Goal: Download file/media

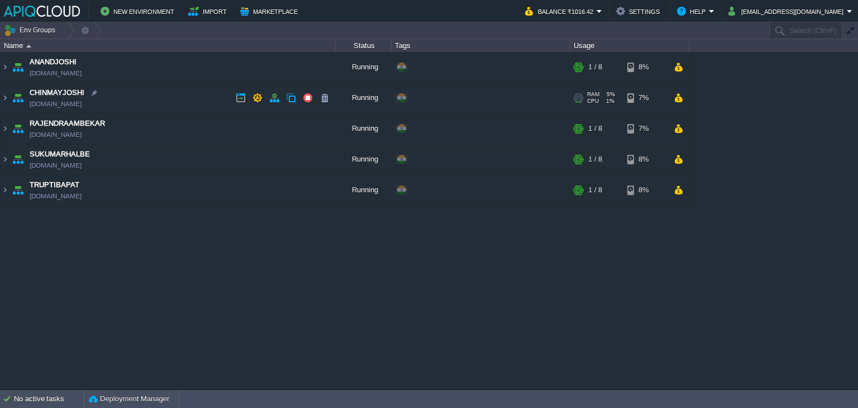
click at [187, 101] on td "CHINMAYJOSHI [DOMAIN_NAME]" at bounding box center [168, 98] width 335 height 31
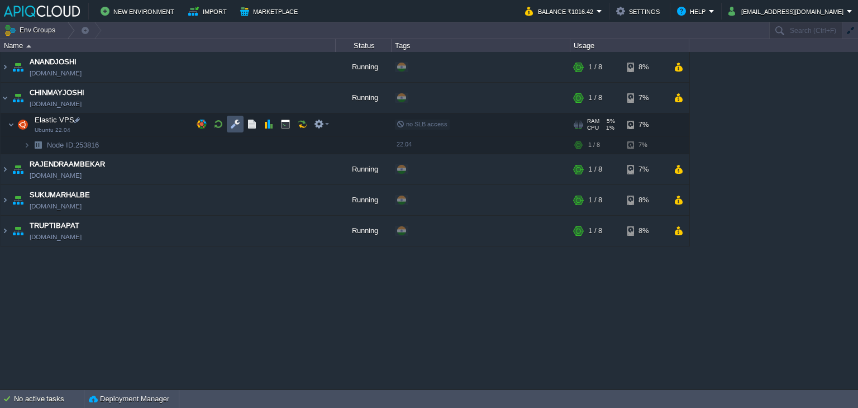
click at [230, 124] on button "button" at bounding box center [235, 124] width 10 height 10
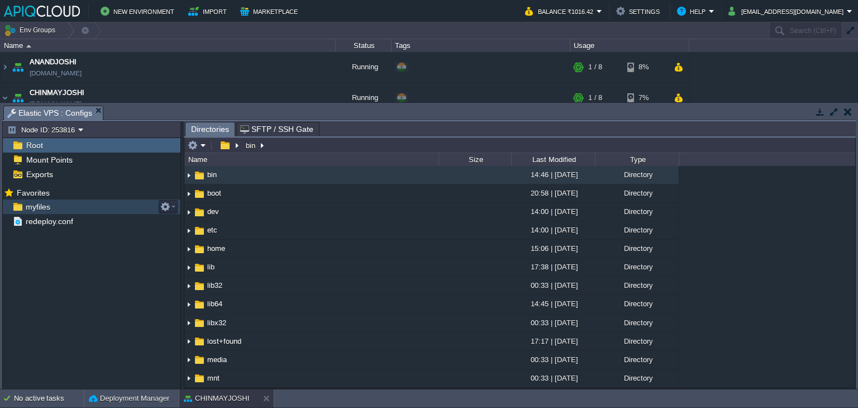
click at [36, 204] on span "myfiles" at bounding box center [37, 207] width 29 height 10
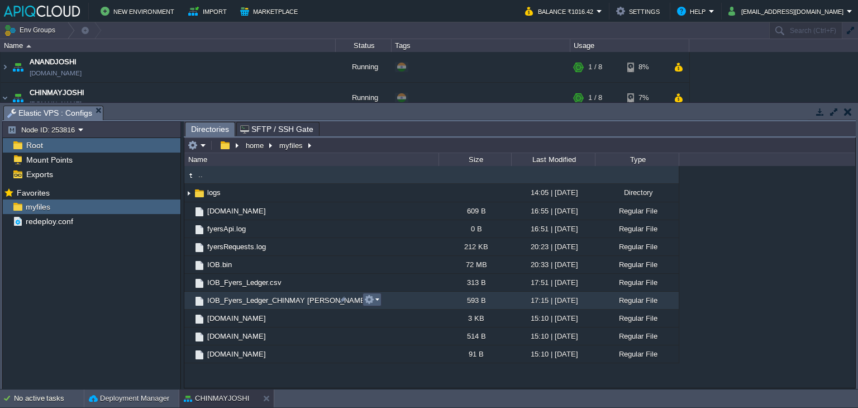
click at [376, 301] on em at bounding box center [371, 300] width 15 height 10
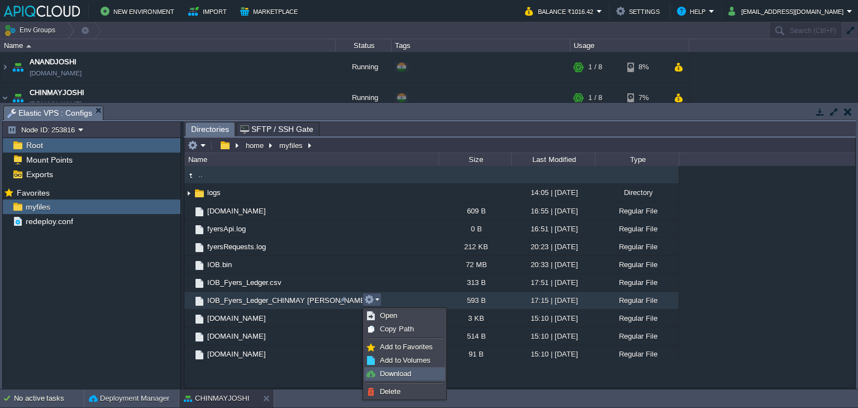
click at [400, 374] on span "Download" at bounding box center [395, 373] width 31 height 8
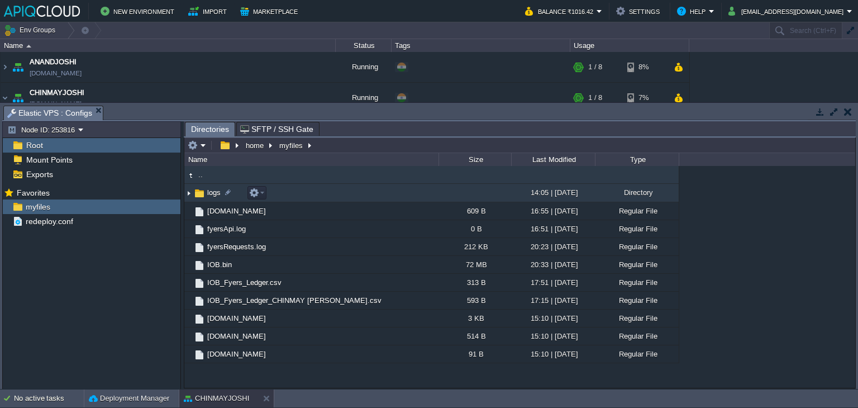
click at [193, 192] on img at bounding box center [199, 193] width 12 height 12
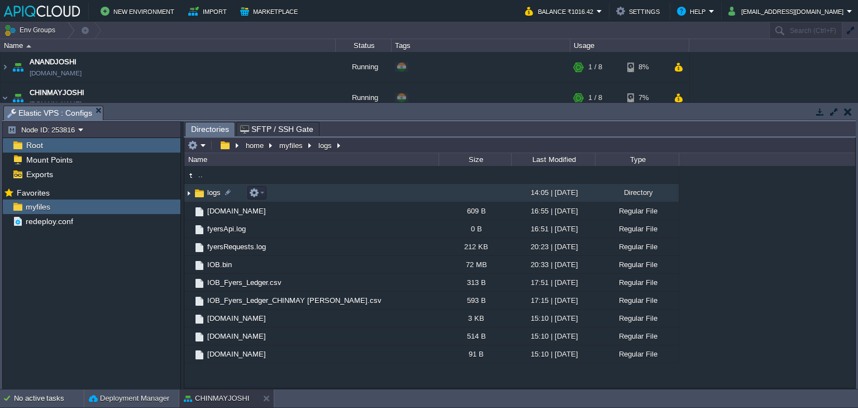
click at [189, 194] on img at bounding box center [188, 192] width 9 height 17
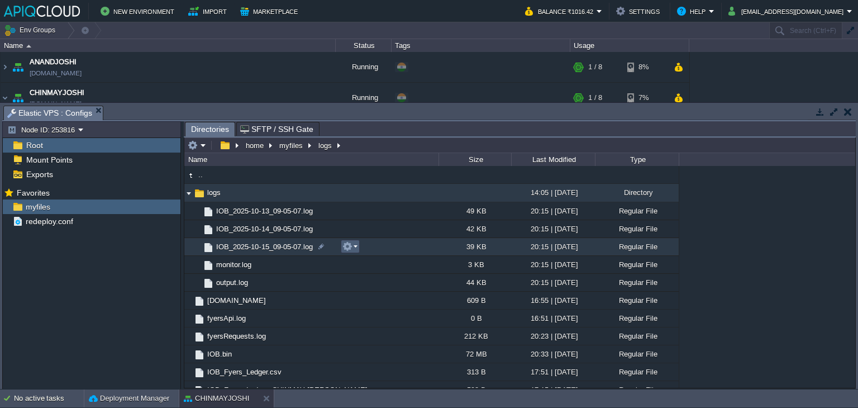
click at [353, 247] on em at bounding box center [350, 246] width 15 height 10
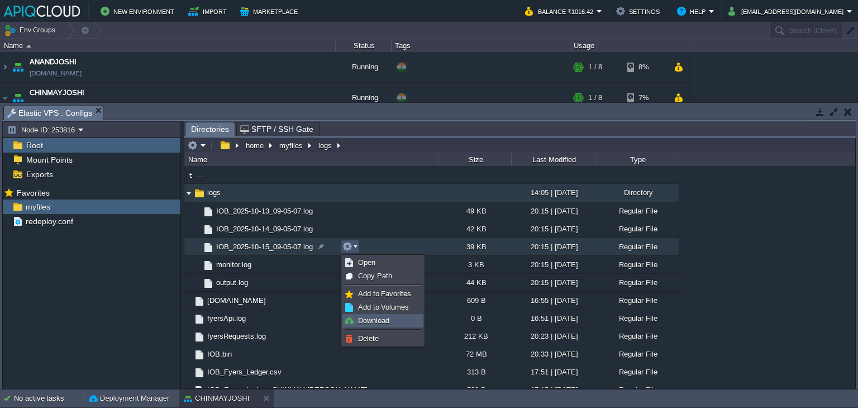
click at [381, 320] on span "Download" at bounding box center [373, 320] width 31 height 8
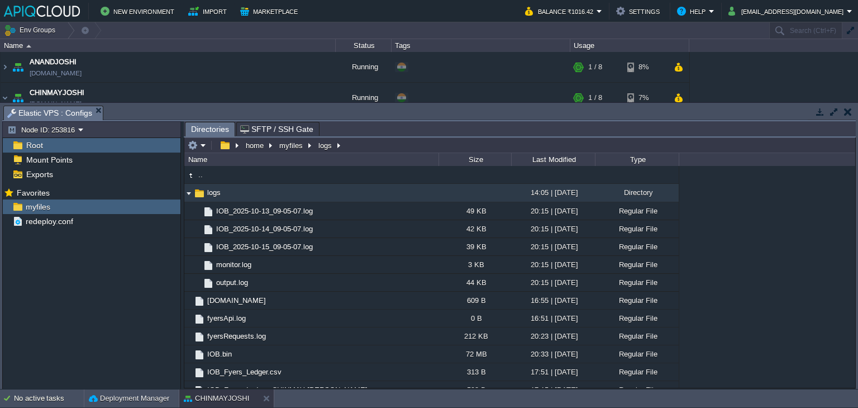
click at [846, 112] on button "button" at bounding box center [848, 112] width 8 height 10
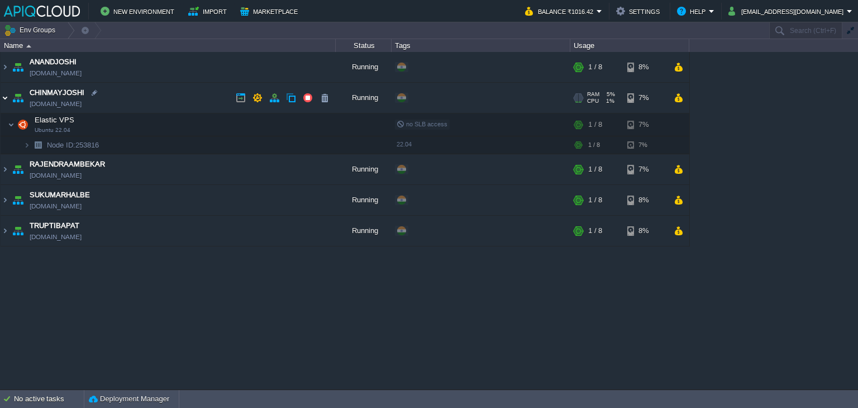
click at [5, 99] on img at bounding box center [5, 98] width 9 height 30
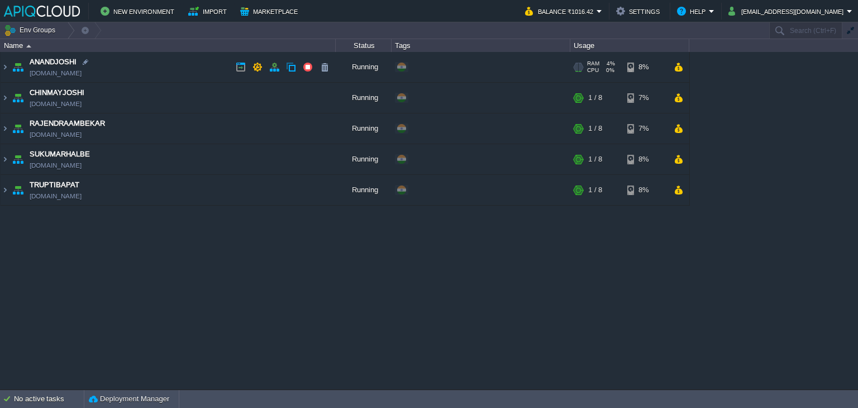
click at [197, 61] on td "ANANDJOSHI [DOMAIN_NAME]" at bounding box center [168, 67] width 335 height 31
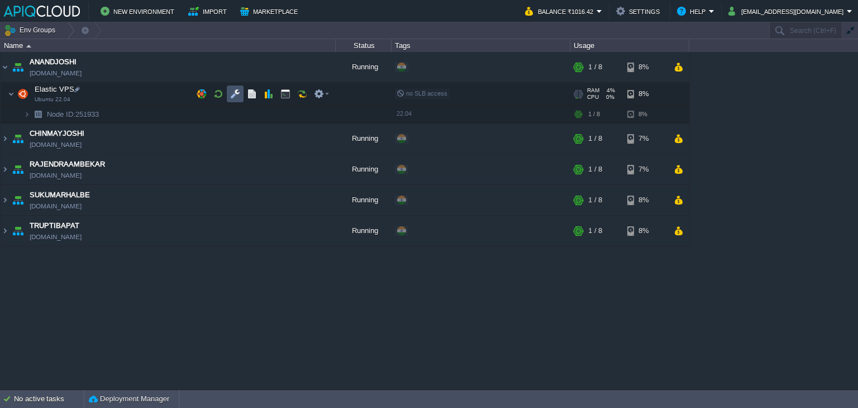
click at [235, 94] on button "button" at bounding box center [235, 94] width 10 height 10
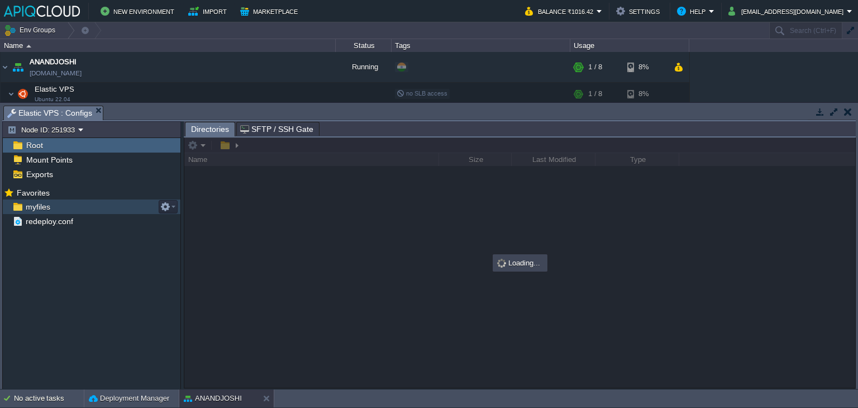
click at [30, 206] on span "myfiles" at bounding box center [37, 207] width 29 height 10
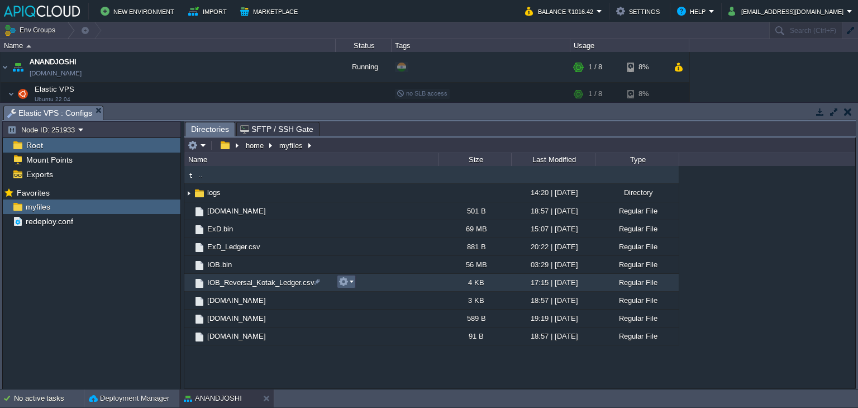
click at [351, 283] on em at bounding box center [346, 282] width 15 height 10
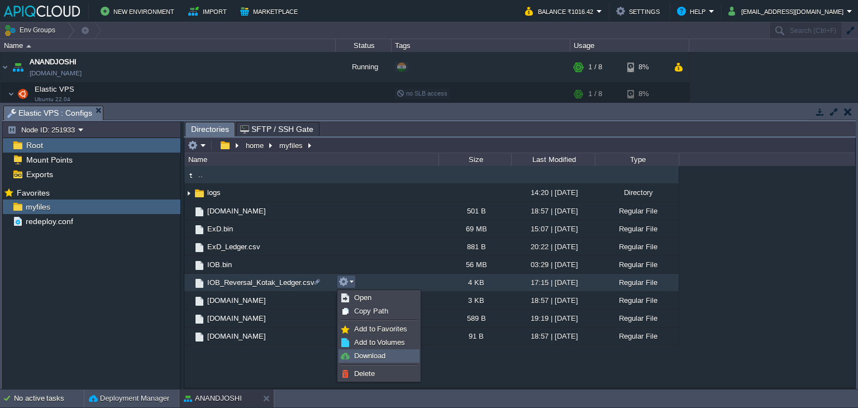
click at [367, 355] on span "Download" at bounding box center [369, 356] width 31 height 8
